Goal: Transaction & Acquisition: Subscribe to service/newsletter

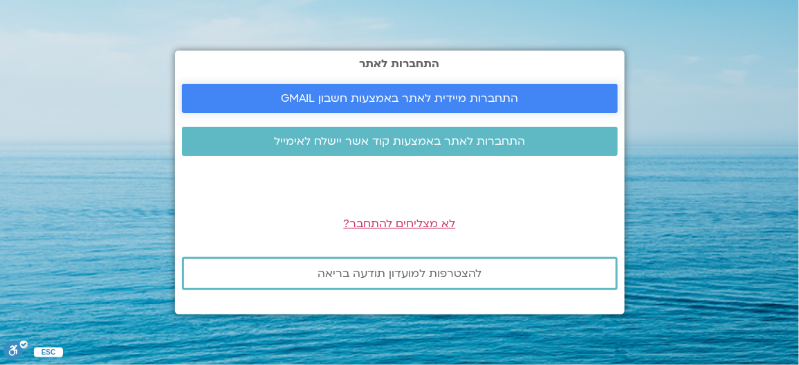
click at [352, 100] on span "התחברות מיידית לאתר באמצעות חשבון GMAIL" at bounding box center [399, 98] width 237 height 12
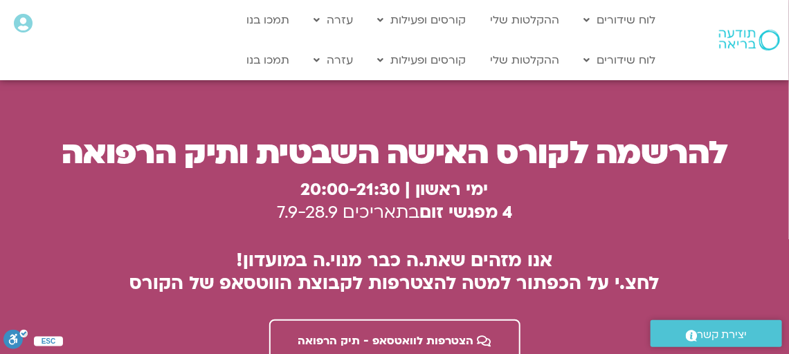
scroll to position [3807, 0]
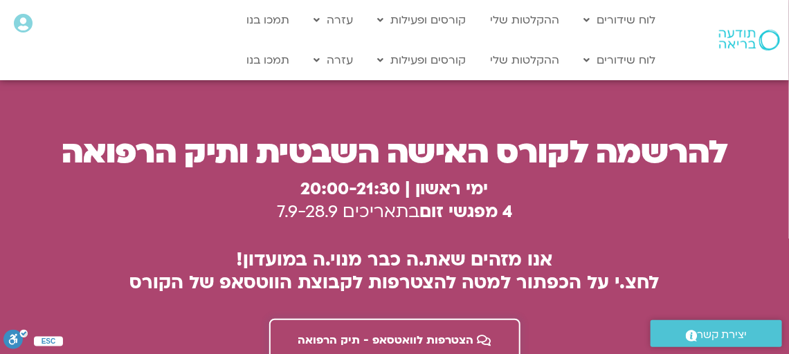
click at [441, 334] on span "הצטרפות לוואטסאפ - תיק הרפואה" at bounding box center [386, 340] width 176 height 12
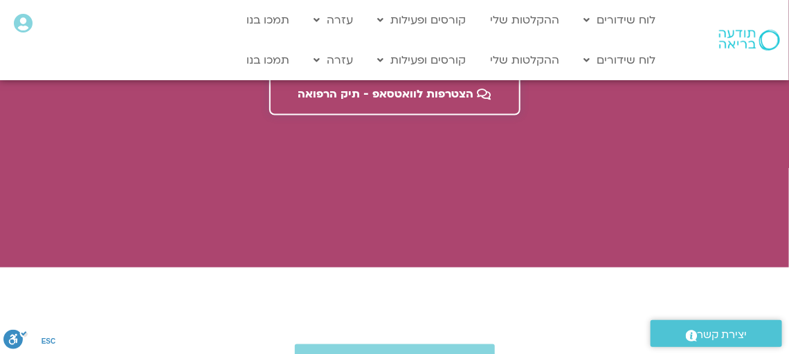
scroll to position [4083, 0]
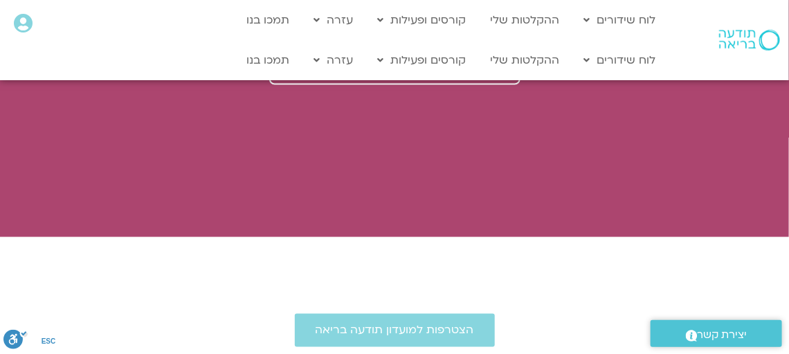
click at [24, 24] on icon at bounding box center [23, 23] width 19 height 19
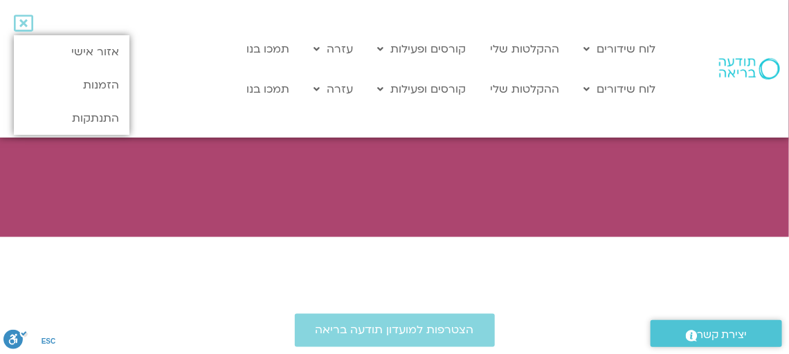
click at [24, 24] on icon at bounding box center [23, 23] width 19 height 19
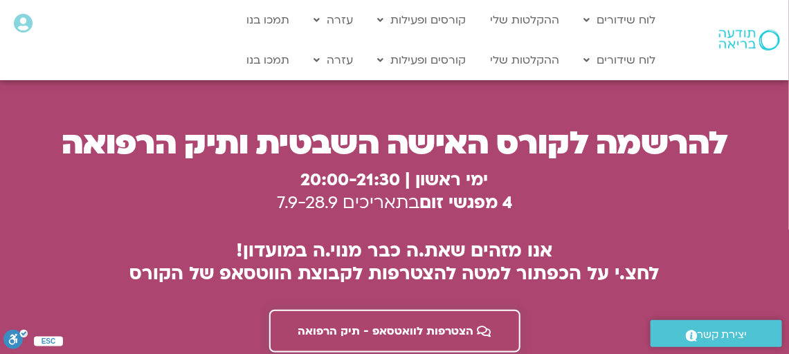
scroll to position [3807, 0]
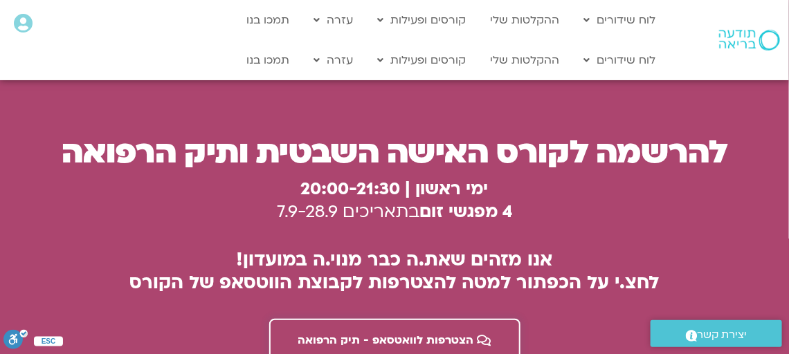
click at [394, 334] on span "הצטרפות לוואטסאפ - תיק הרפואה" at bounding box center [386, 340] width 176 height 12
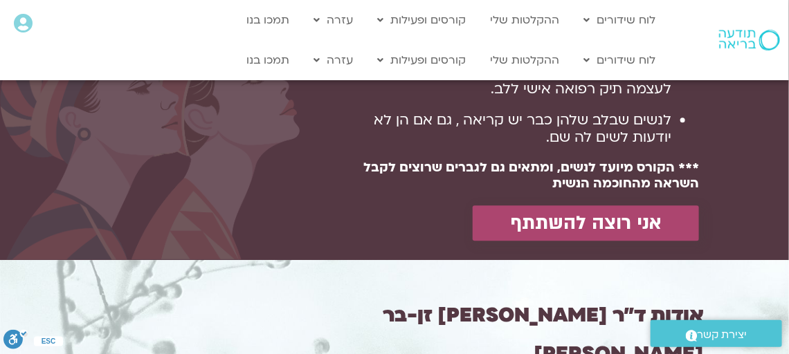
scroll to position [1246, 0]
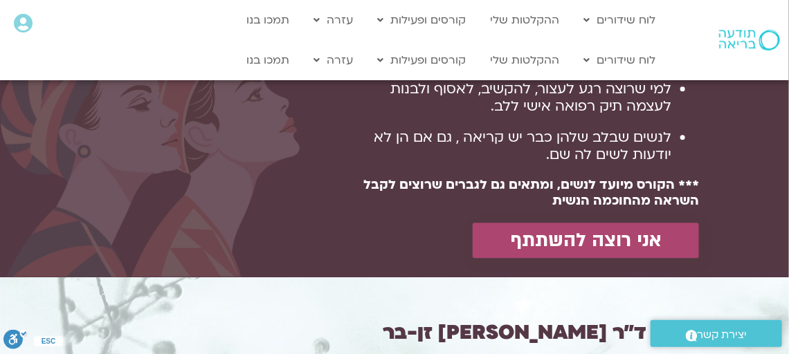
click at [554, 235] on span "אני רוצה להשתתף" at bounding box center [586, 240] width 150 height 21
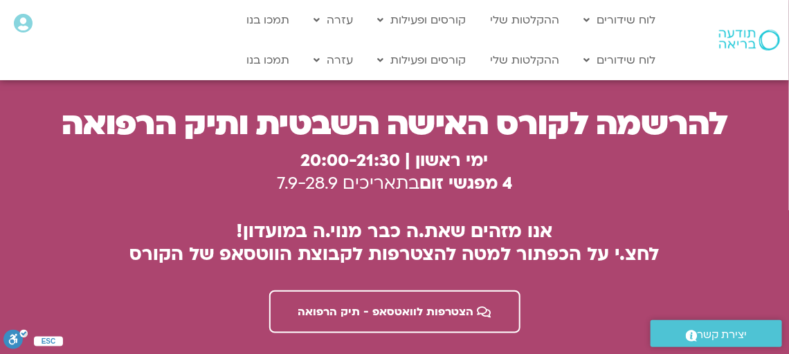
scroll to position [3793, 0]
